Goal: Task Accomplishment & Management: Use online tool/utility

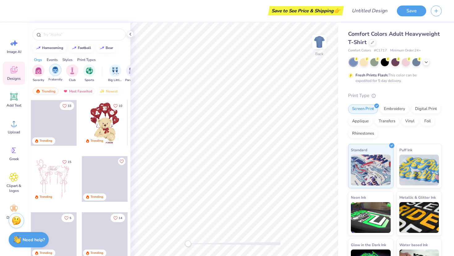
click at [52, 71] on img "filter for Fraternity" at bounding box center [55, 70] width 7 height 7
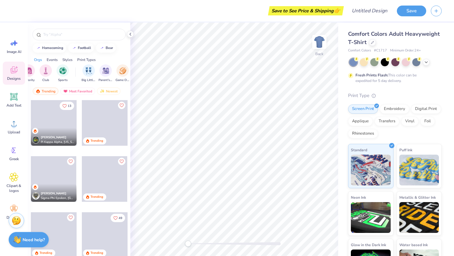
scroll to position [0, 35]
click at [99, 71] on img "filter for Parent's Weekend" at bounding box center [97, 70] width 7 height 7
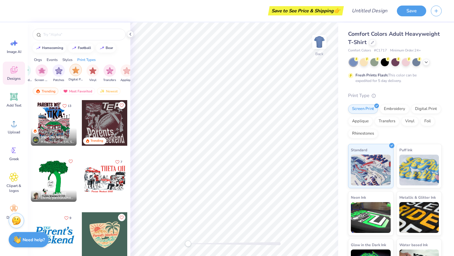
scroll to position [0, 519]
click at [19, 158] on div "Greek" at bounding box center [14, 153] width 22 height 23
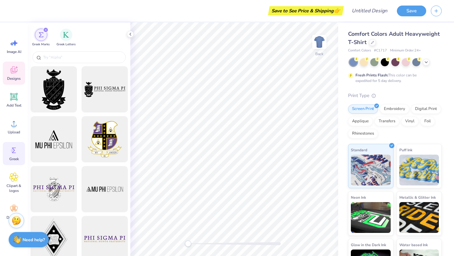
click at [19, 74] on div "Designs" at bounding box center [14, 73] width 22 height 23
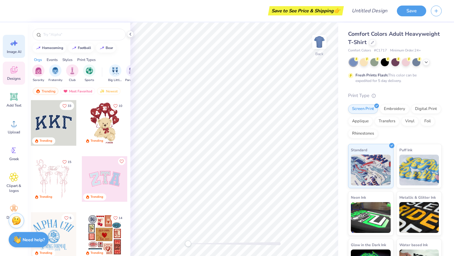
click at [15, 48] on div "Image AI" at bounding box center [14, 46] width 22 height 23
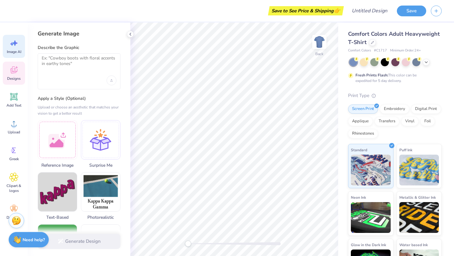
click at [15, 69] on icon at bounding box center [13, 69] width 9 height 9
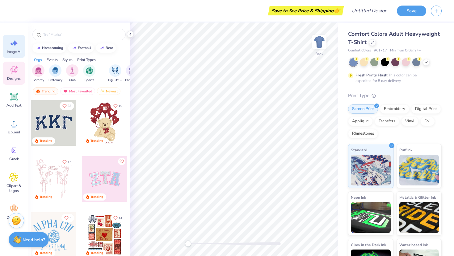
click at [14, 48] on icon at bounding box center [13, 43] width 9 height 9
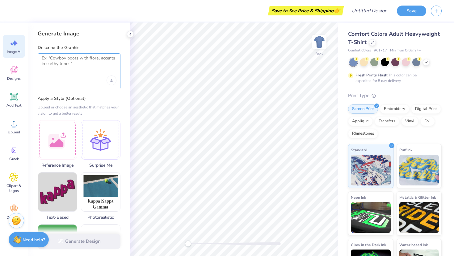
click at [73, 61] on textarea at bounding box center [79, 63] width 75 height 15
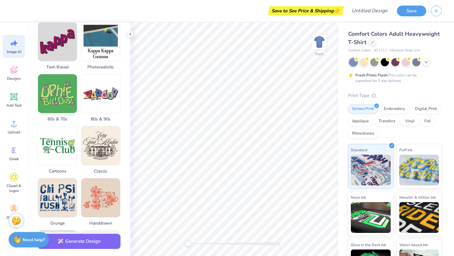
scroll to position [0, 0]
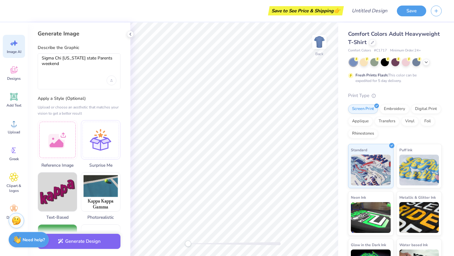
click at [41, 57] on div "Sigma Chi Ohio state Parents weekend" at bounding box center [79, 71] width 83 height 36
click at [42, 58] on textarea "Sigma Chi Ohio state Parents weekend" at bounding box center [79, 63] width 75 height 15
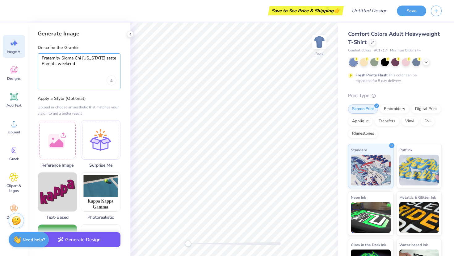
type textarea "Fraternity Sigma Chi [US_STATE] state Parents weekend"
click at [82, 247] on button "Generate Design" at bounding box center [79, 240] width 83 height 15
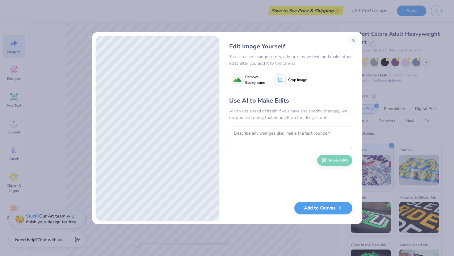
click at [281, 137] on textarea at bounding box center [290, 138] width 123 height 24
type textarea "make a patch on the front of the shirt and a deisgn on the back, something rela…"
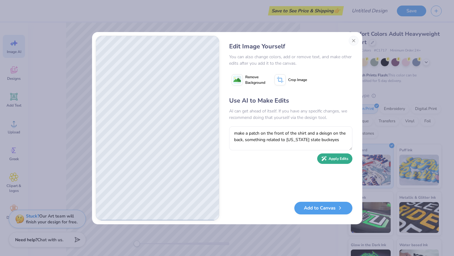
click at [339, 163] on button "Apply Edits" at bounding box center [334, 159] width 35 height 11
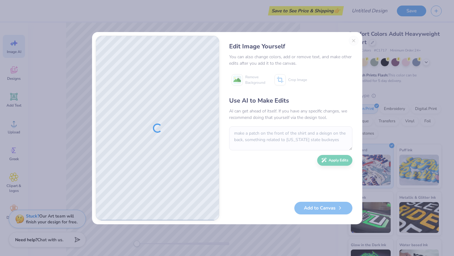
click at [356, 40] on div "Edit Image Yourself You can also change colors, add or remove text, and make ot…" at bounding box center [290, 128] width 135 height 185
click at [352, 41] on div "Edit Image Yourself You can also change colors, add or remove text, and make ot…" at bounding box center [290, 128] width 135 height 185
